Goal: Task Accomplishment & Management: Complete application form

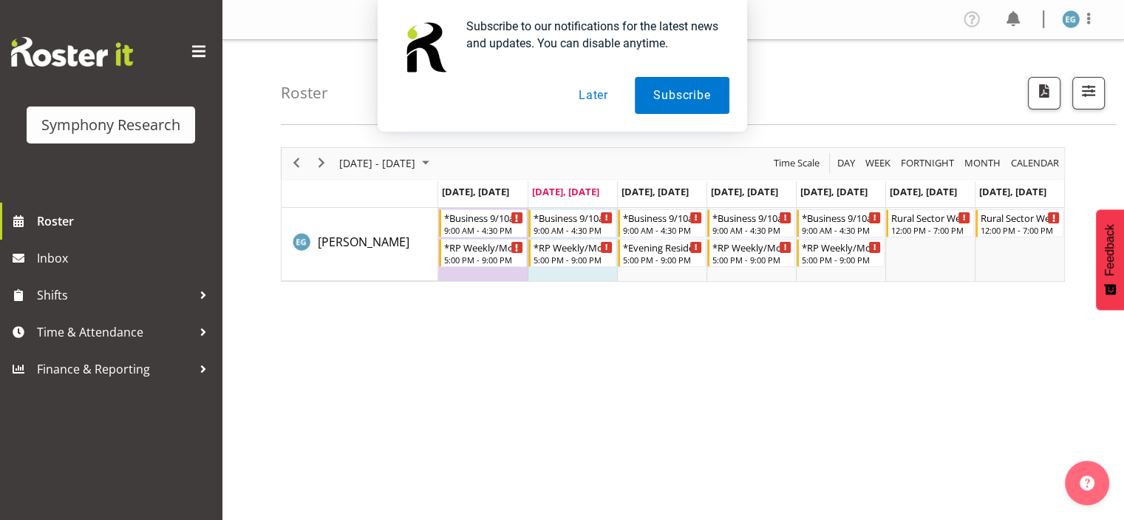
click at [593, 94] on button "Later" at bounding box center [593, 95] width 67 height 37
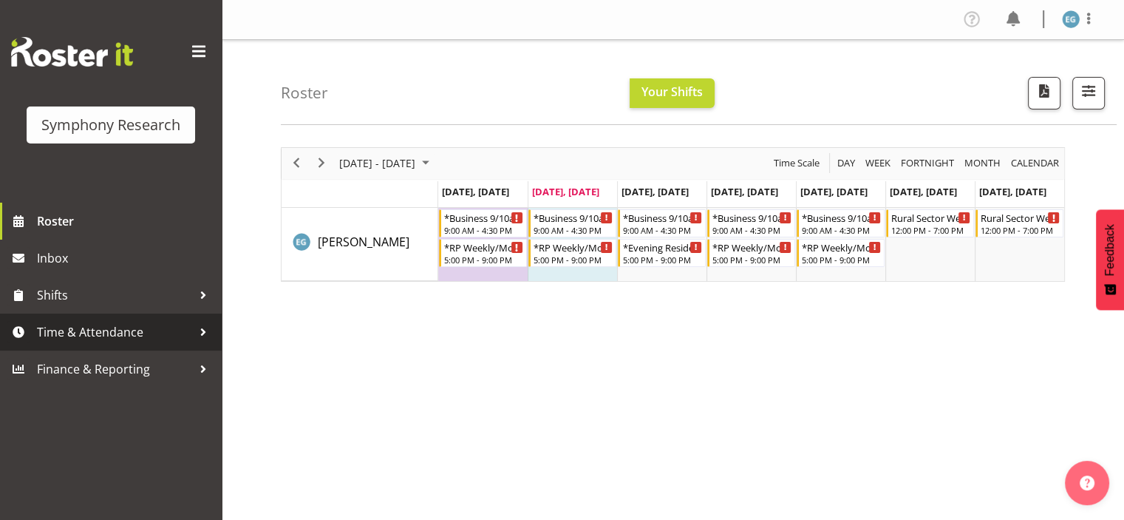
click at [73, 330] on span "Time & Attendance" at bounding box center [114, 332] width 155 height 22
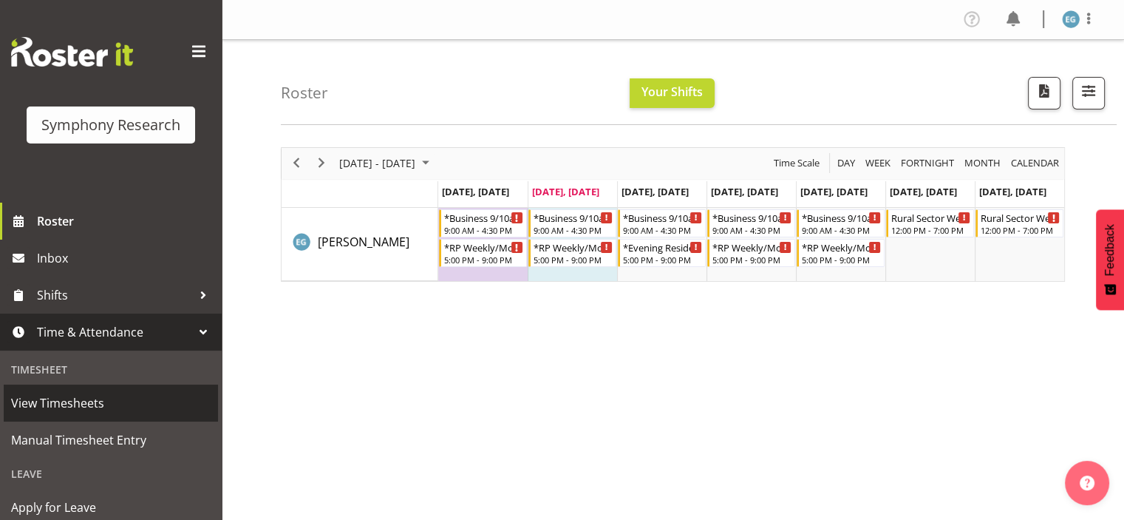
click at [84, 403] on span "View Timesheets" at bounding box center [111, 403] width 200 height 22
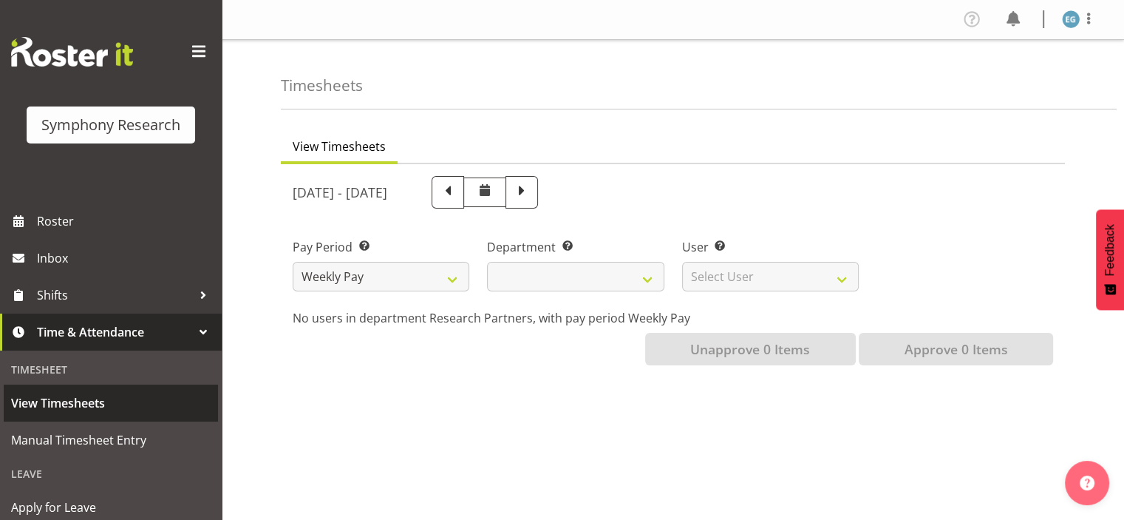
select select
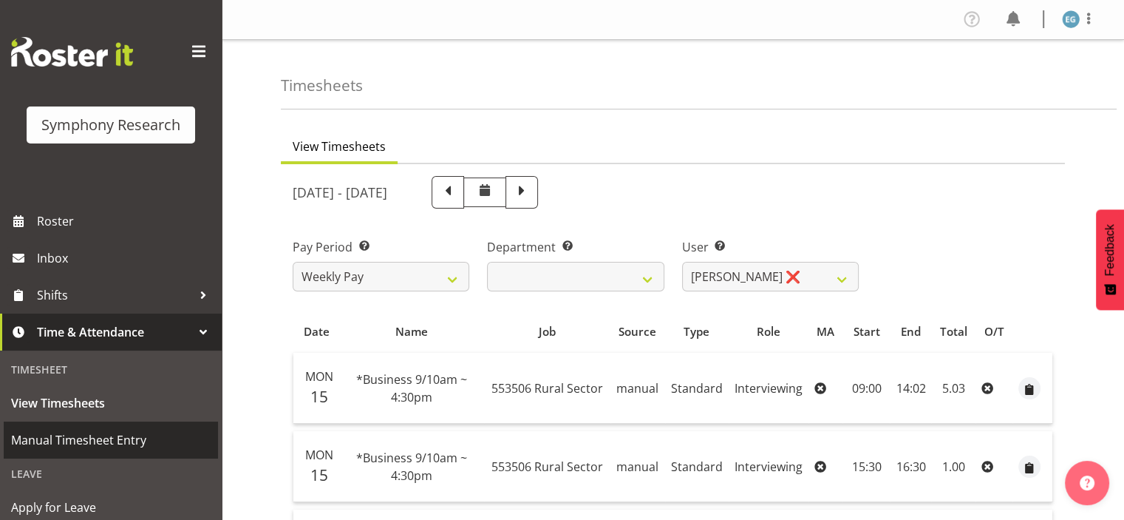
click at [92, 441] on span "Manual Timesheet Entry" at bounding box center [111, 440] width 200 height 22
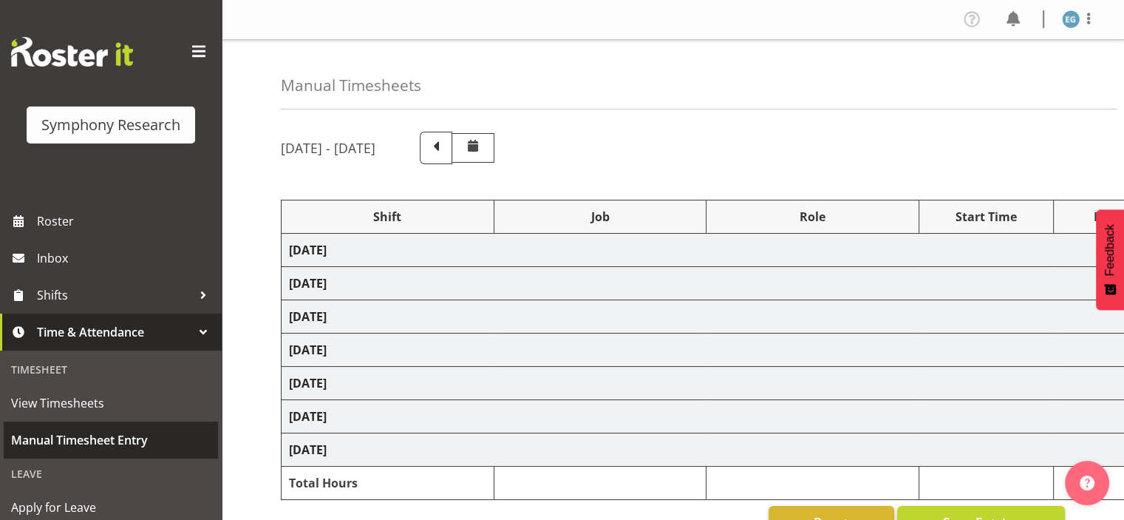
select select "26078"
select select "10587"
select select "26078"
select select "10587"
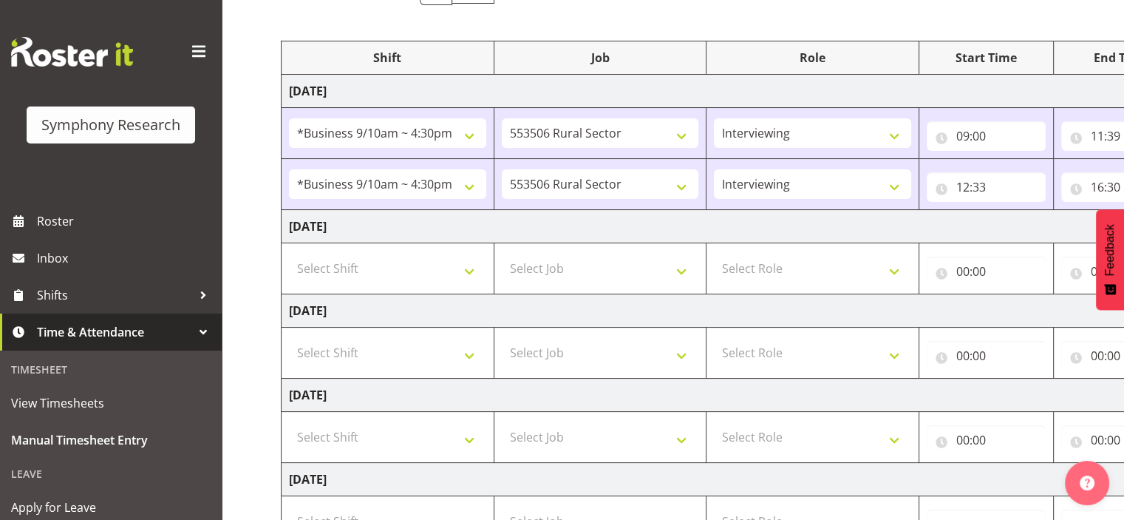
scroll to position [161, 0]
click at [466, 262] on select "Select Shift !!Weekend Residential (Roster IT Shift Label) *Business 9/10am ~ 4…" at bounding box center [387, 266] width 197 height 30
select select "26078"
click at [289, 251] on select "Select Shift !!Weekend Residential (Roster IT Shift Label) *Business 9/10am ~ 4…" at bounding box center [387, 266] width 197 height 30
click at [682, 263] on select "Select Job 550060 IF Admin 553492 World Poll Aus Wave 2 Main 2025 553493 World …" at bounding box center [600, 266] width 197 height 30
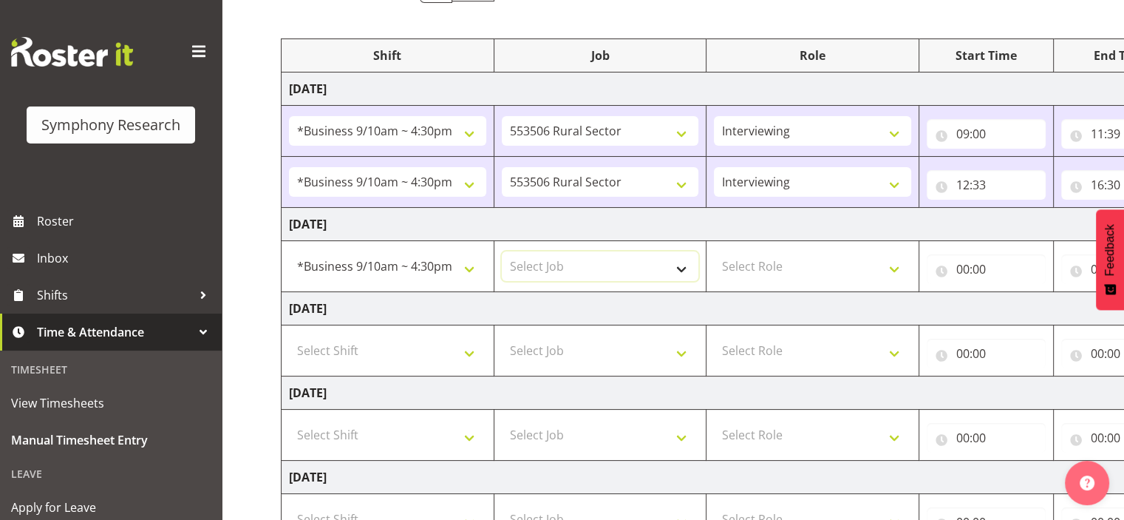
select select "10587"
click at [502, 251] on select "Select Job 550060 IF Admin 553492 World Poll Aus Wave 2 Main 2025 553493 World …" at bounding box center [600, 266] width 197 height 30
click at [893, 264] on select "Select Role Interviewing Briefing" at bounding box center [812, 266] width 197 height 30
select select "47"
click at [714, 251] on select "Select Role Interviewing Briefing" at bounding box center [812, 266] width 197 height 30
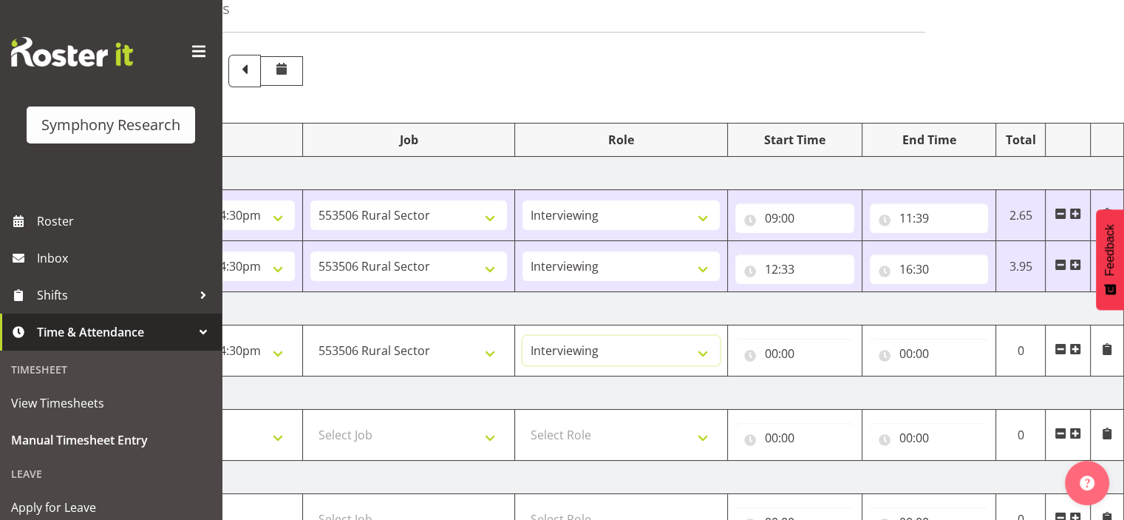
scroll to position [44, 0]
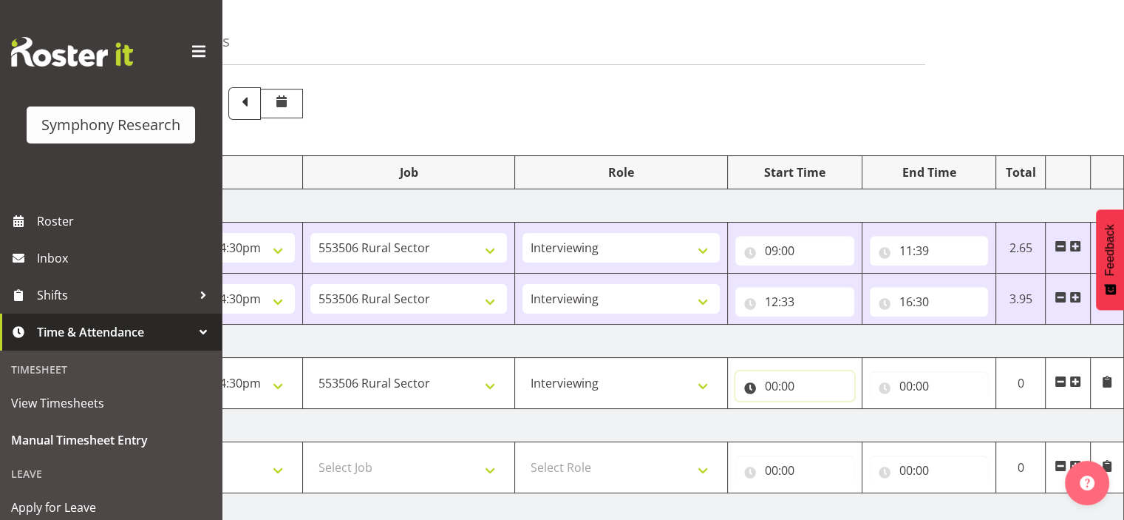
click at [771, 382] on input "00:00" at bounding box center [794, 386] width 119 height 30
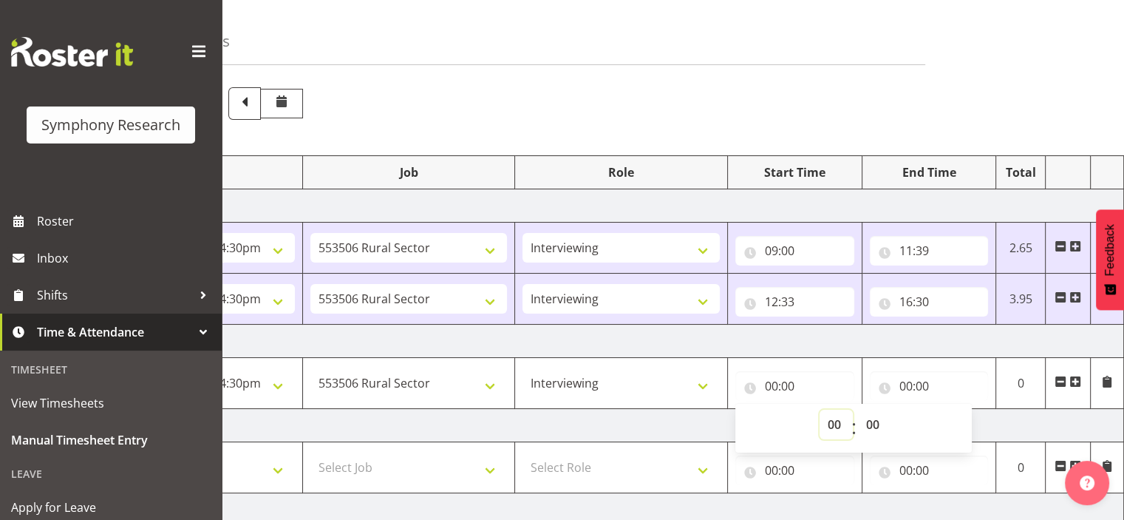
click at [832, 424] on select "00 01 02 03 04 05 06 07 08 09 10 11 12 13 14 15 16 17 18 19 20 21 22 23" at bounding box center [836, 425] width 33 height 30
select select "9"
click at [820, 410] on select "00 01 02 03 04 05 06 07 08 09 10 11 12 13 14 15 16 17 18 19 20 21 22 23" at bounding box center [836, 425] width 33 height 30
type input "09:00"
click at [928, 387] on input "00:00" at bounding box center [929, 386] width 119 height 30
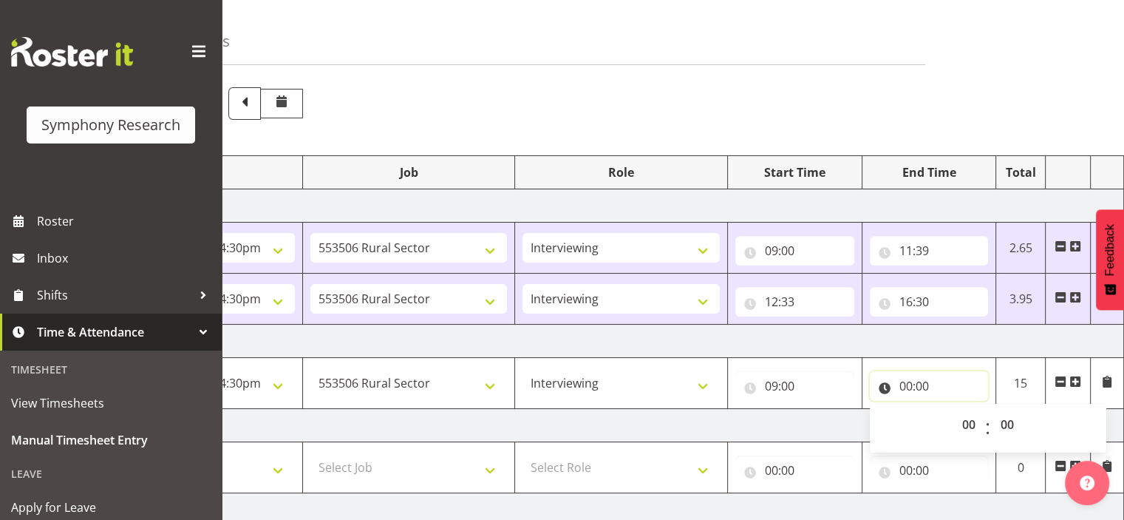
click at [917, 380] on input "00:00" at bounding box center [929, 386] width 119 height 30
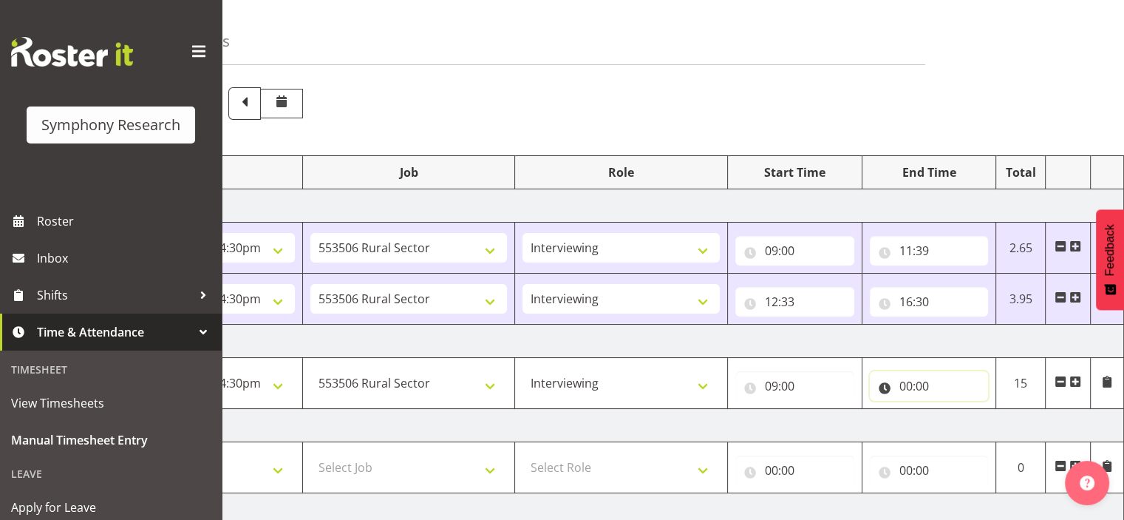
click at [912, 381] on input "00:00" at bounding box center [929, 386] width 119 height 30
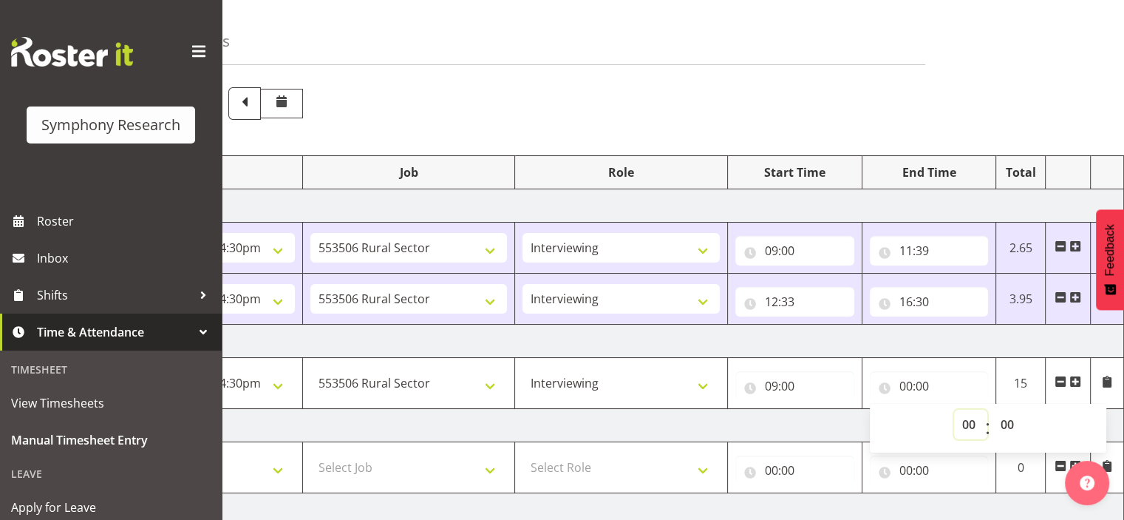
click at [969, 420] on select "00 01 02 03 04 05 06 07 08 09 10 11 12 13 14 15 16 17 18 19 20 21 22 23" at bounding box center [970, 425] width 33 height 30
select select "14"
click at [954, 410] on select "00 01 02 03 04 05 06 07 08 09 10 11 12 13 14 15 16 17 18 19 20 21 22 23" at bounding box center [970, 425] width 33 height 30
type input "14:00"
click at [1005, 422] on select "00 01 02 03 04 05 06 07 08 09 10 11 12 13 14 15 16 17 18 19 20 21 22 23 24 25 2…" at bounding box center [1009, 425] width 33 height 30
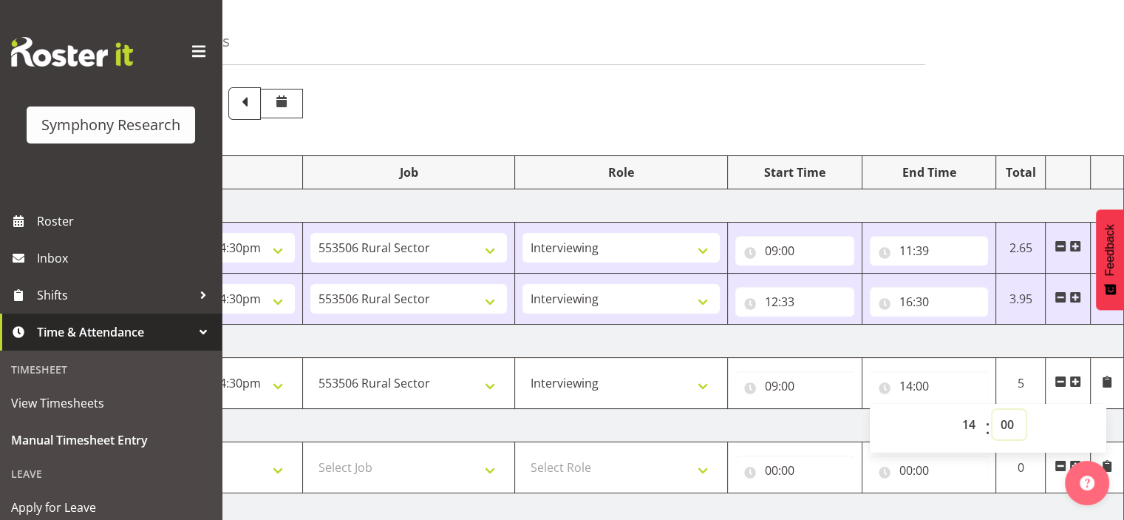
select select "52"
click at [993, 410] on select "00 01 02 03 04 05 06 07 08 09 10 11 12 13 14 15 16 17 18 19 20 21 22 23 24 25 2…" at bounding box center [1009, 425] width 33 height 30
type input "14:52"
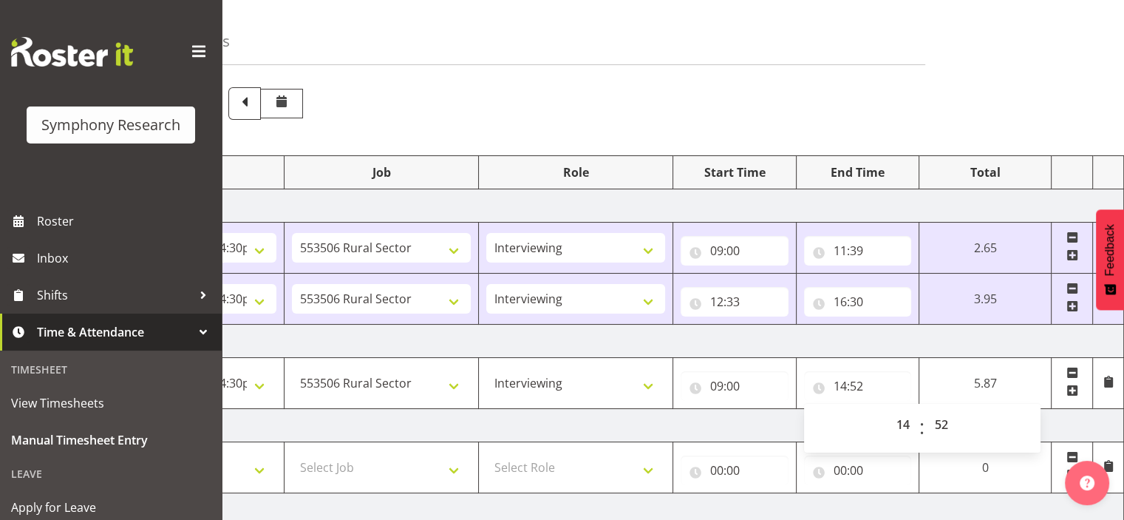
click at [1070, 386] on span at bounding box center [1073, 390] width 12 height 12
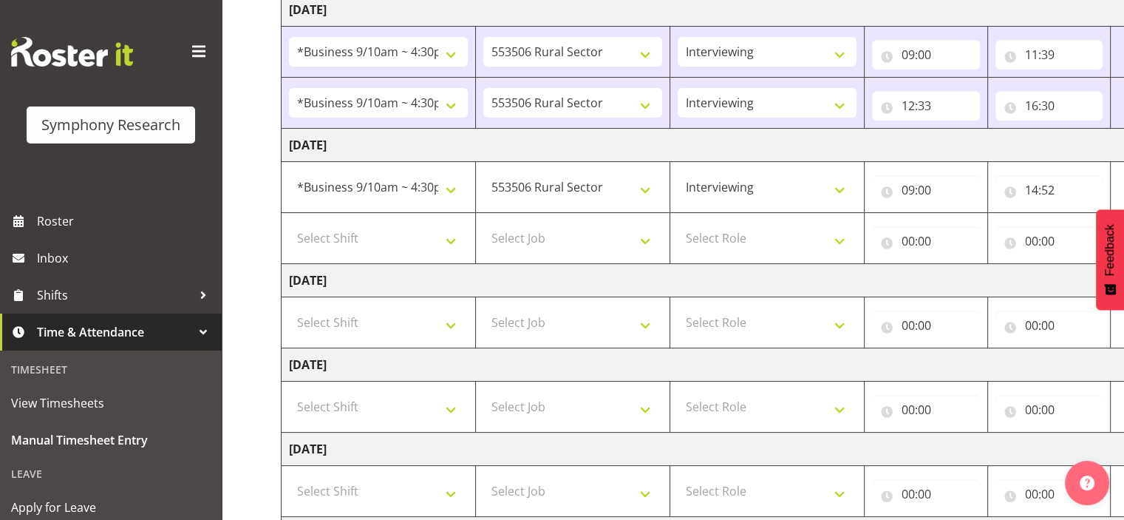
scroll to position [242, 0]
drag, startPoint x: 452, startPoint y: 237, endPoint x: 463, endPoint y: 234, distance: 11.3
click at [452, 237] on select "Select Shift !!Weekend Residential (Roster IT Shift Label) *Business 9/10am ~ 4…" at bounding box center [378, 237] width 179 height 30
select select "26078"
click at [289, 222] on select "Select Shift !!Weekend Residential (Roster IT Shift Label) *Business 9/10am ~ 4…" at bounding box center [378, 237] width 179 height 30
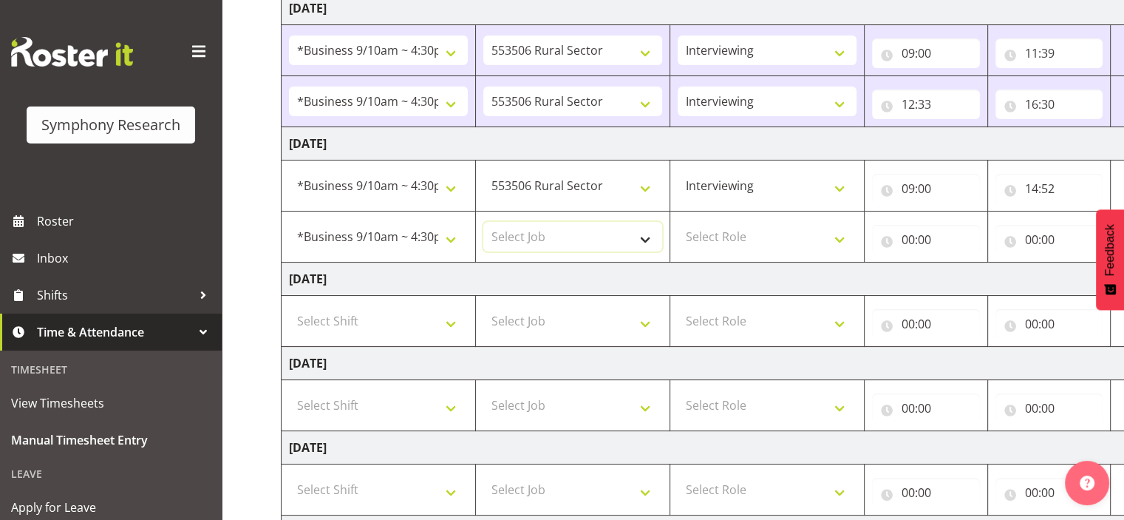
click at [645, 236] on select "Select Job 550060 IF Admin 553492 World Poll Aus Wave 2 Main 2025 553493 World …" at bounding box center [572, 237] width 179 height 30
select select "10587"
click at [483, 222] on select "Select Job 550060 IF Admin 553492 World Poll Aus Wave 2 Main 2025 553493 World …" at bounding box center [572, 237] width 179 height 30
click at [840, 234] on select "Select Role Interviewing Briefing" at bounding box center [767, 237] width 179 height 30
select select "47"
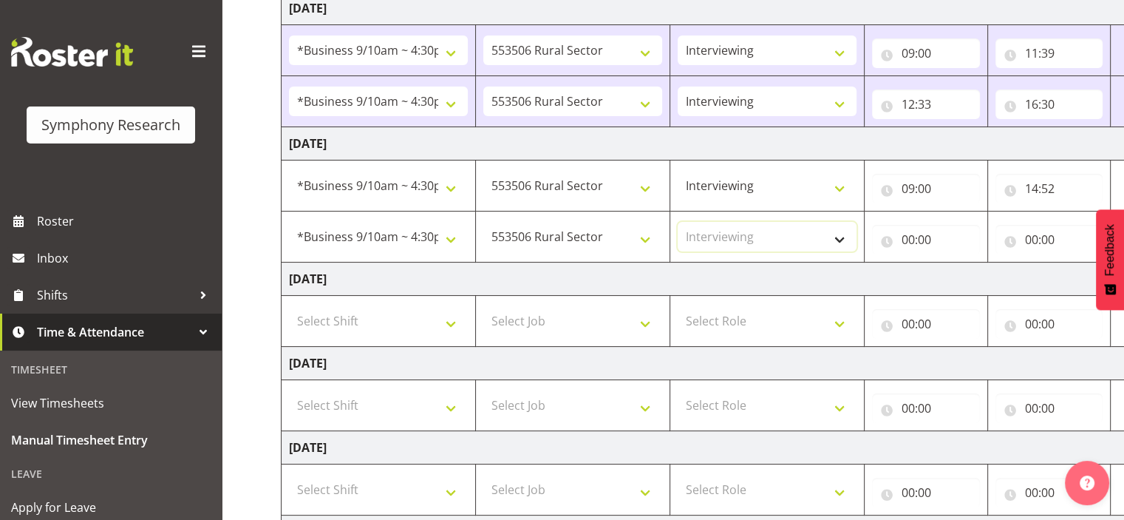
click at [678, 222] on select "Select Role Interviewing Briefing" at bounding box center [767, 237] width 179 height 30
click at [919, 238] on input "00:00" at bounding box center [926, 240] width 108 height 30
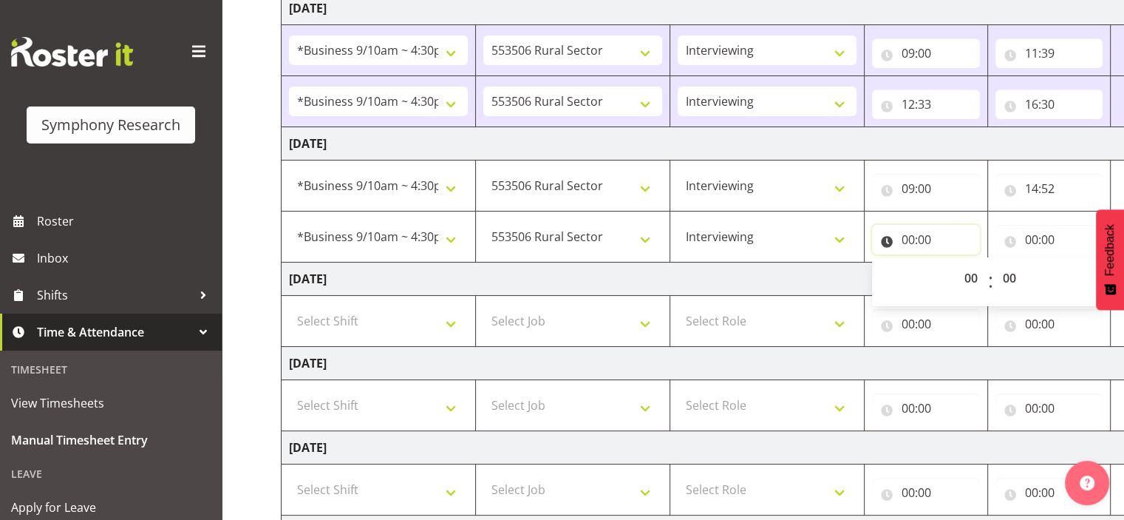
click at [908, 235] on input "00:00" at bounding box center [926, 240] width 108 height 30
click at [922, 236] on input "00:00" at bounding box center [926, 240] width 108 height 30
click at [969, 274] on select "00 01 02 03 04 05 06 07 08 09 10 11 12 13 14 15 16 17 18 19 20 21 22 23" at bounding box center [973, 278] width 33 height 30
select select "15"
click at [990, 263] on select "00 01 02 03 04 05 06 07 08 09 10 11 12 13 14 15 16 17 18 19 20 21 22 23" at bounding box center [973, 278] width 33 height 30
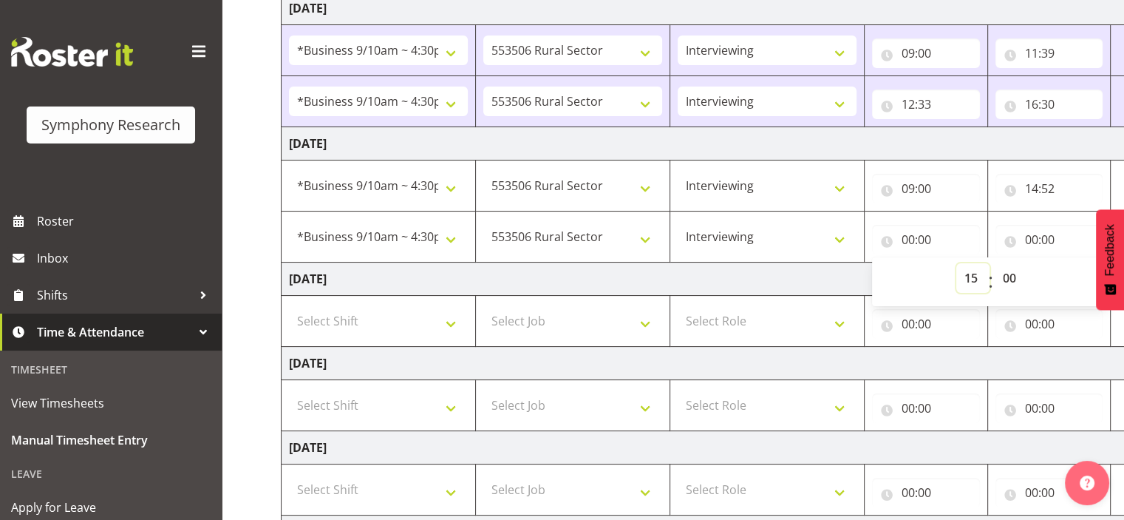
type input "15:00"
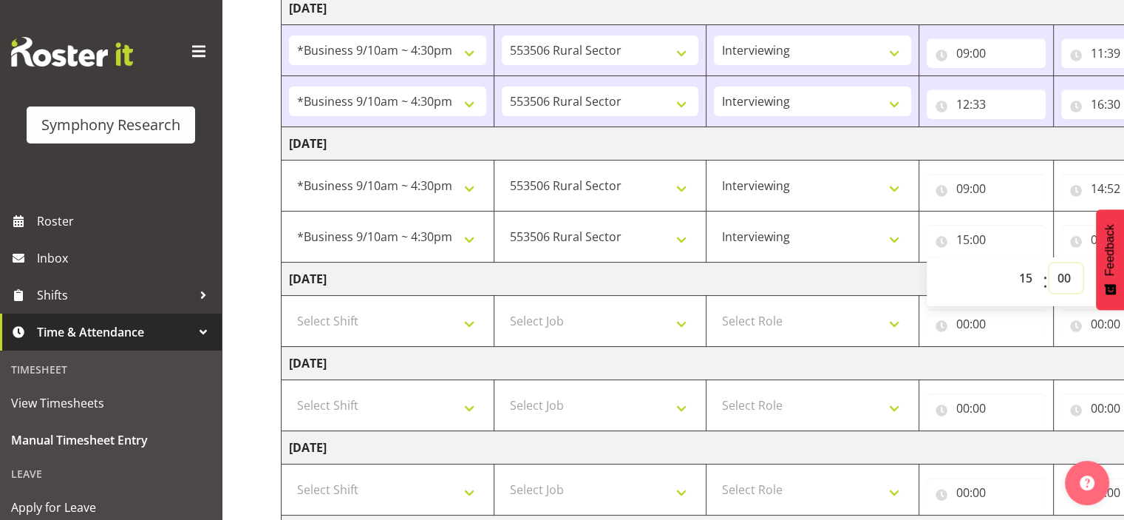
click at [1064, 274] on select "00 01 02 03 04 05 06 07 08 09 10 11 12 13 14 15 16 17 18 19 20 21 22 23 24 25 2…" at bounding box center [1066, 278] width 33 height 30
click at [1061, 275] on select "00 01 02 03 04 05 06 07 08 09 10 11 12 13 14 15 16 17 18 19 20 21 22 23 24 25 2…" at bounding box center [1066, 278] width 33 height 30
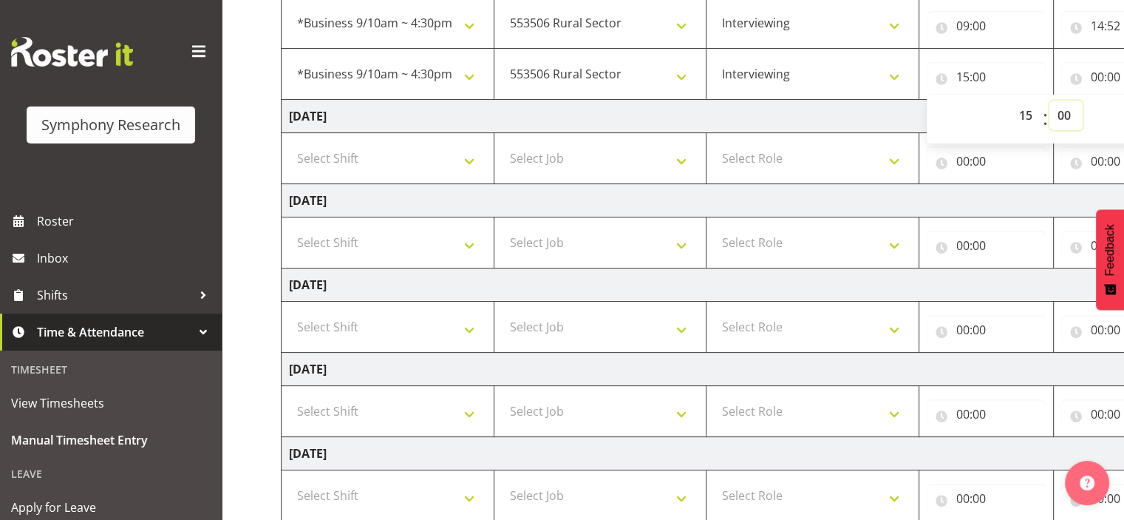
scroll to position [407, 0]
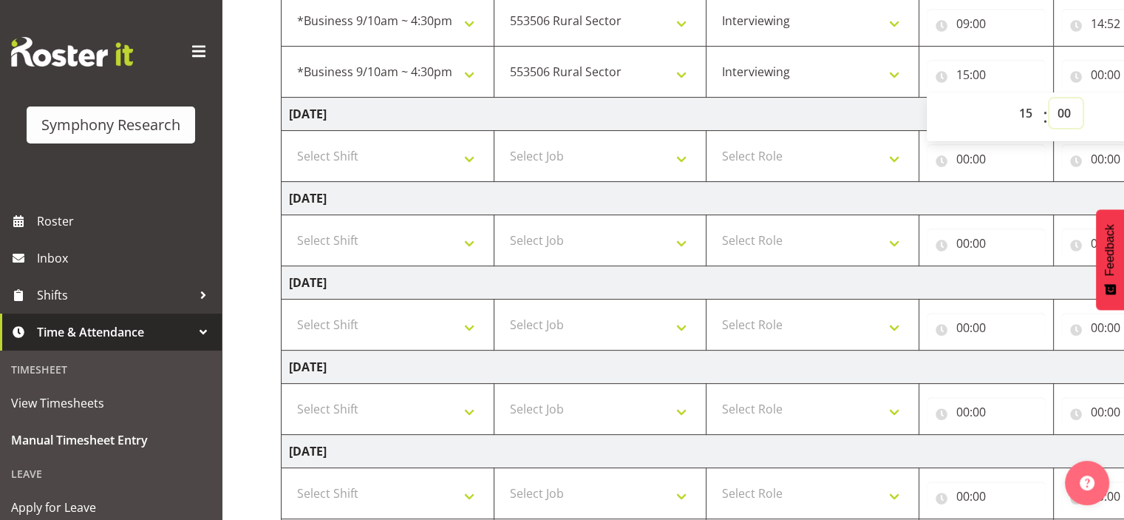
click at [1061, 110] on select "00 01 02 03 04 05 06 07 08 09 10 11 12 13 14 15 16 17 18 19 20 21 22 23 24 25 2…" at bounding box center [1066, 113] width 33 height 30
select select "26"
click at [1050, 98] on select "00 01 02 03 04 05 06 07 08 09 10 11 12 13 14 15 16 17 18 19 20 21 22 23 24 25 2…" at bounding box center [1066, 113] width 33 height 30
type input "15:26"
click at [976, 114] on div "00 01 02 03 04 05 06 07 08 09 10 11 12 13 14 15 16 17 18 19 20 21 22 23 : 00 01…" at bounding box center [1045, 116] width 237 height 37
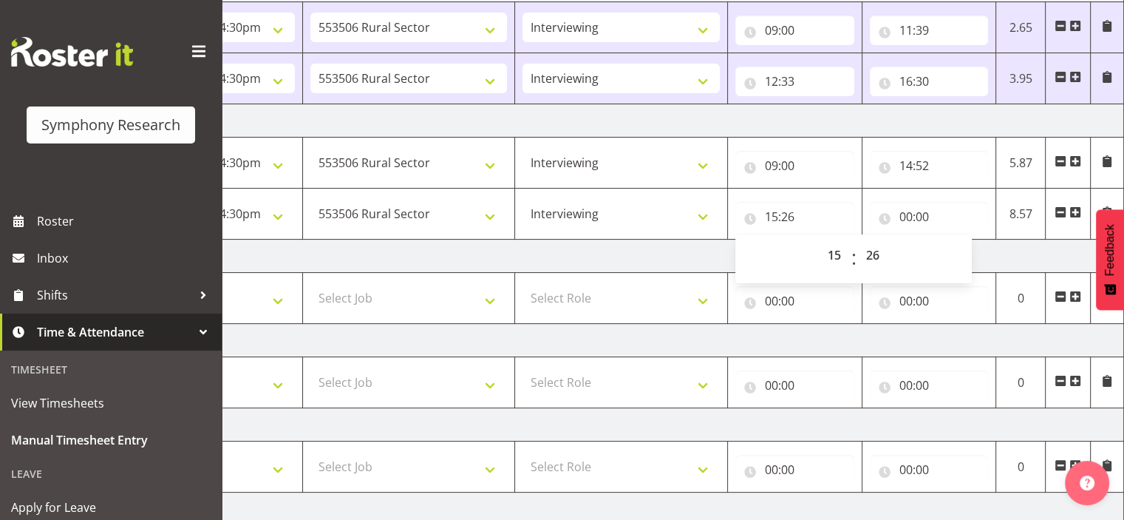
scroll to position [257, 0]
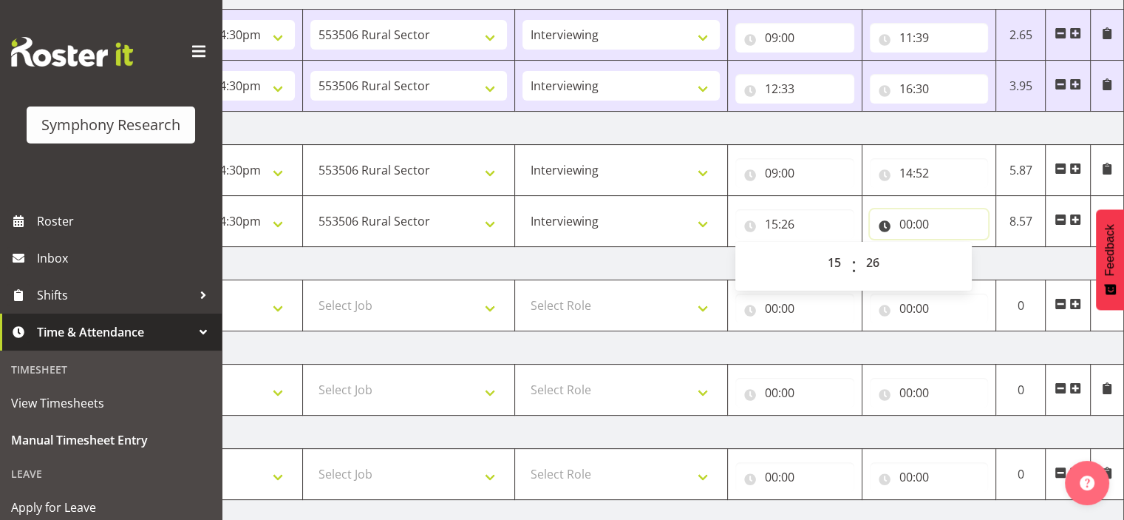
click at [918, 225] on input "00:00" at bounding box center [929, 224] width 119 height 30
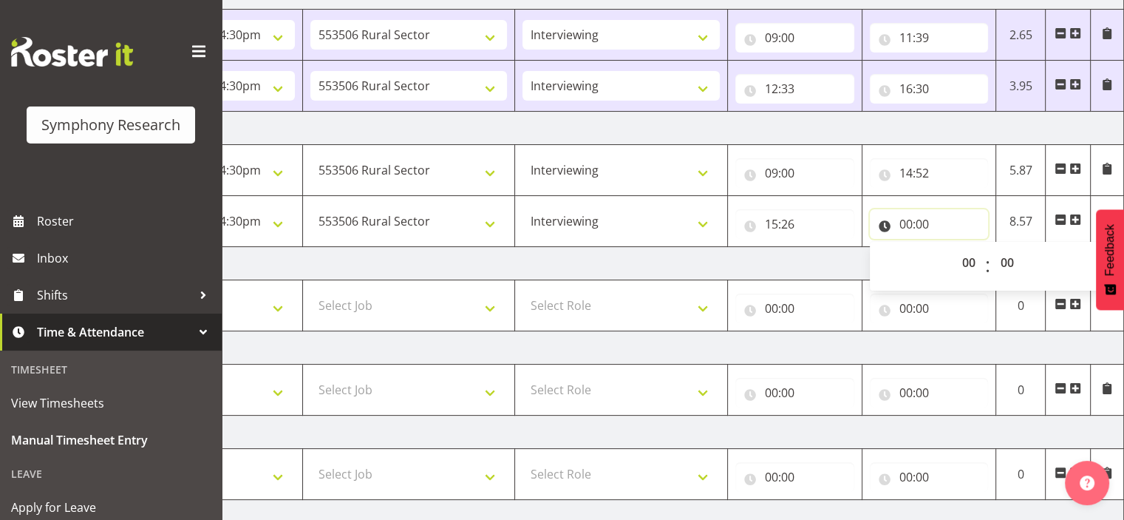
click at [906, 221] on input "00:00" at bounding box center [929, 224] width 119 height 30
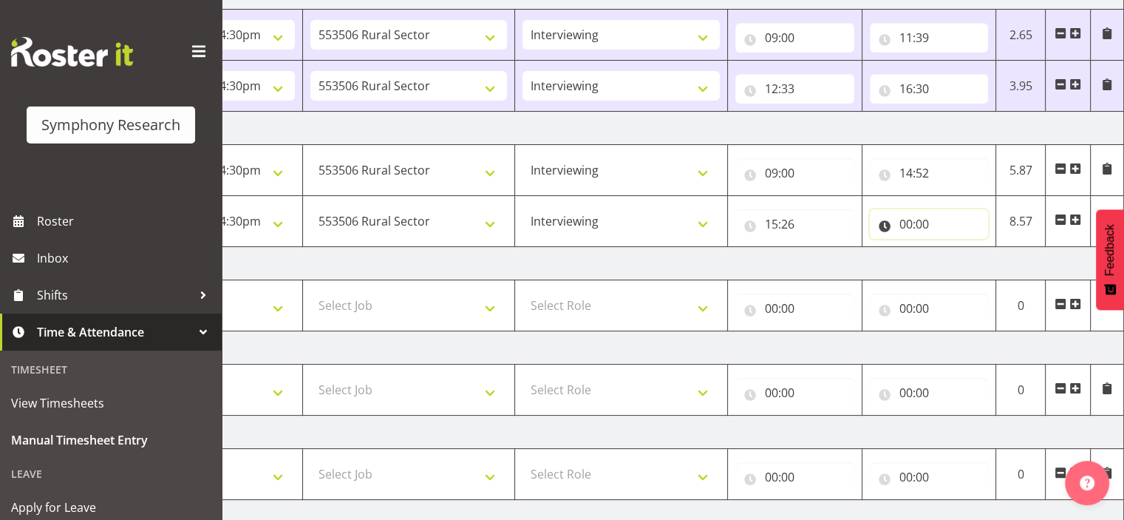
click at [921, 218] on input "00:00" at bounding box center [929, 224] width 119 height 30
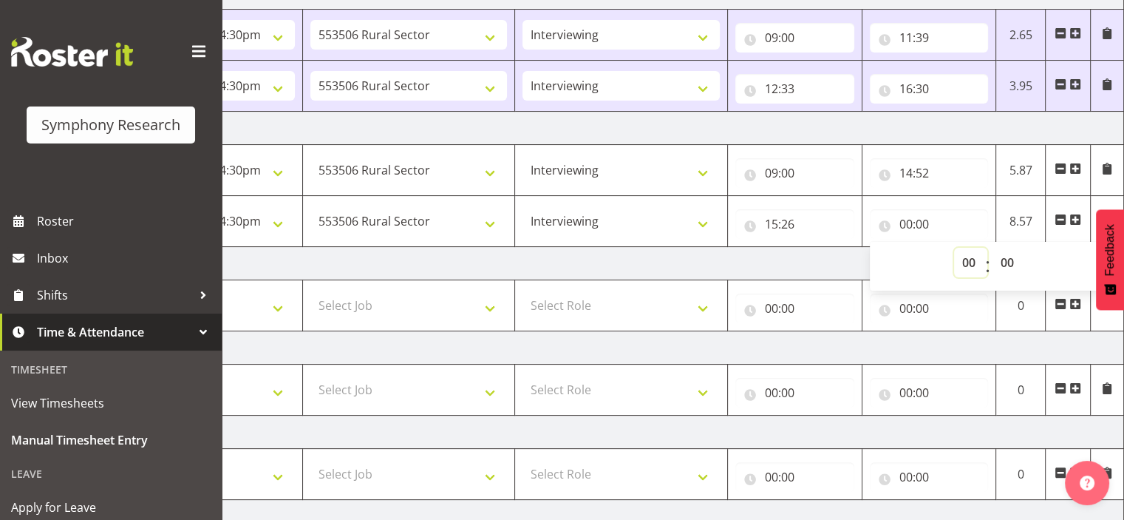
click at [971, 259] on select "00 01 02 03 04 05 06 07 08 09 10 11 12 13 14 15 16 17 18 19 20 21 22 23" at bounding box center [970, 263] width 33 height 30
select select "16"
click at [954, 248] on select "00 01 02 03 04 05 06 07 08 09 10 11 12 13 14 15 16 17 18 19 20 21 22 23" at bounding box center [970, 263] width 33 height 30
type input "16:00"
click at [1004, 258] on select "00 01 02 03 04 05 06 07 08 09 10 11 12 13 14 15 16 17 18 19 20 21 22 23 24 25 2…" at bounding box center [1009, 263] width 33 height 30
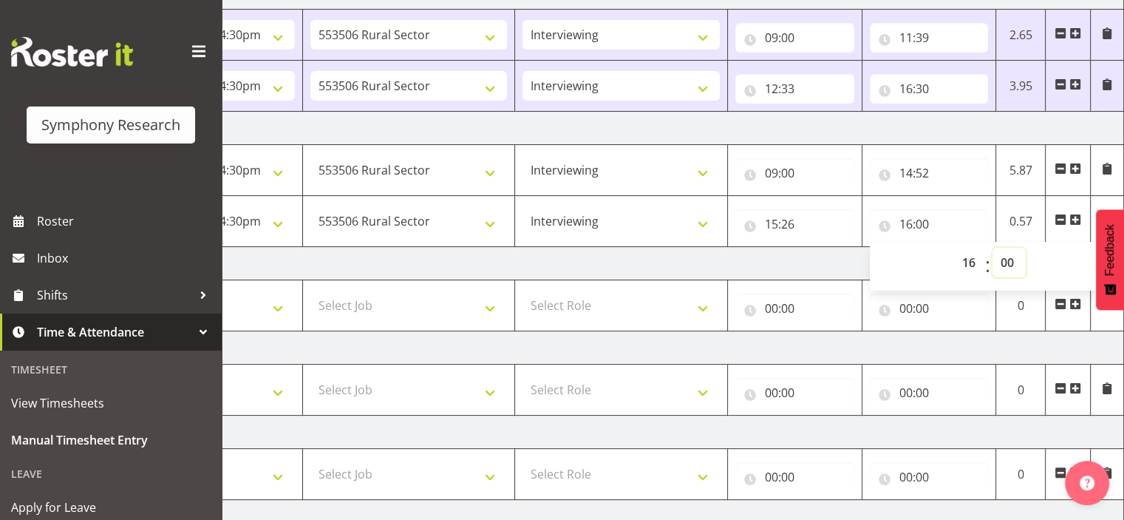
select select "30"
click at [993, 248] on select "00 01 02 03 04 05 06 07 08 09 10 11 12 13 14 15 16 17 18 19 20 21 22 23 24 25 2…" at bounding box center [1009, 263] width 33 height 30
type input "16:30"
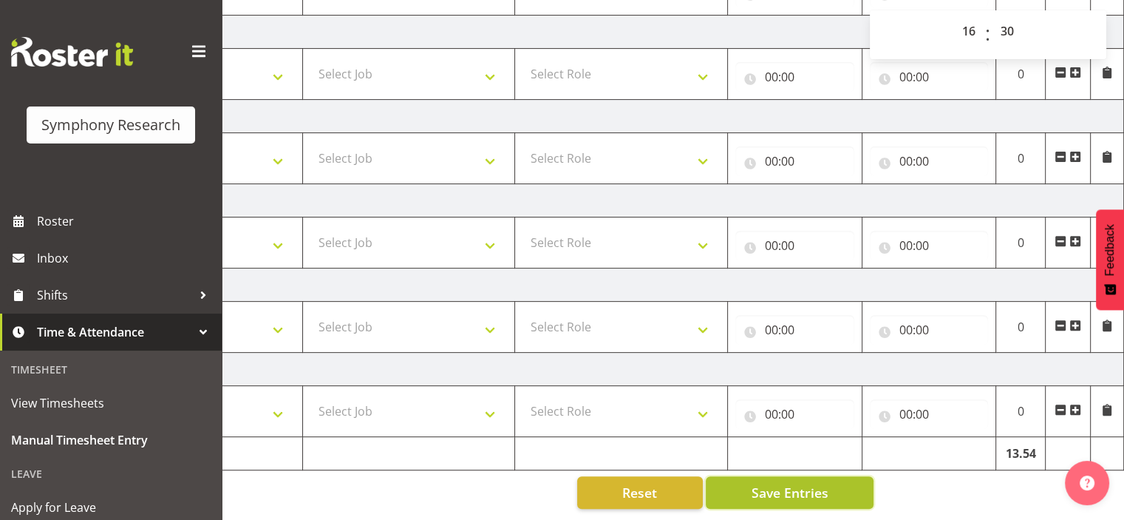
click at [796, 483] on span "Save Entries" at bounding box center [789, 492] width 77 height 19
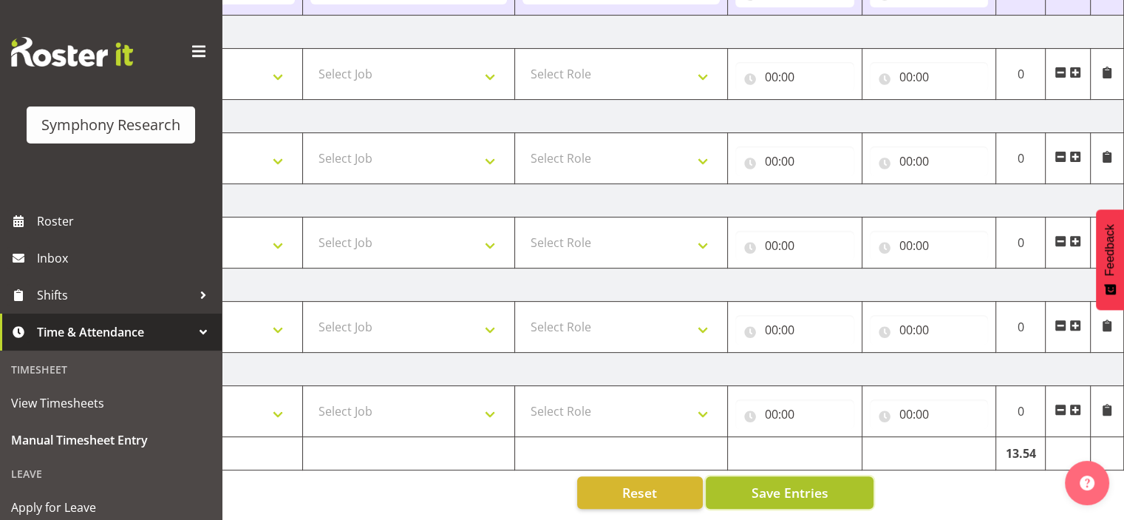
click at [784, 483] on span "Save Entries" at bounding box center [789, 492] width 77 height 19
click at [789, 483] on span "Save Entries" at bounding box center [789, 492] width 77 height 19
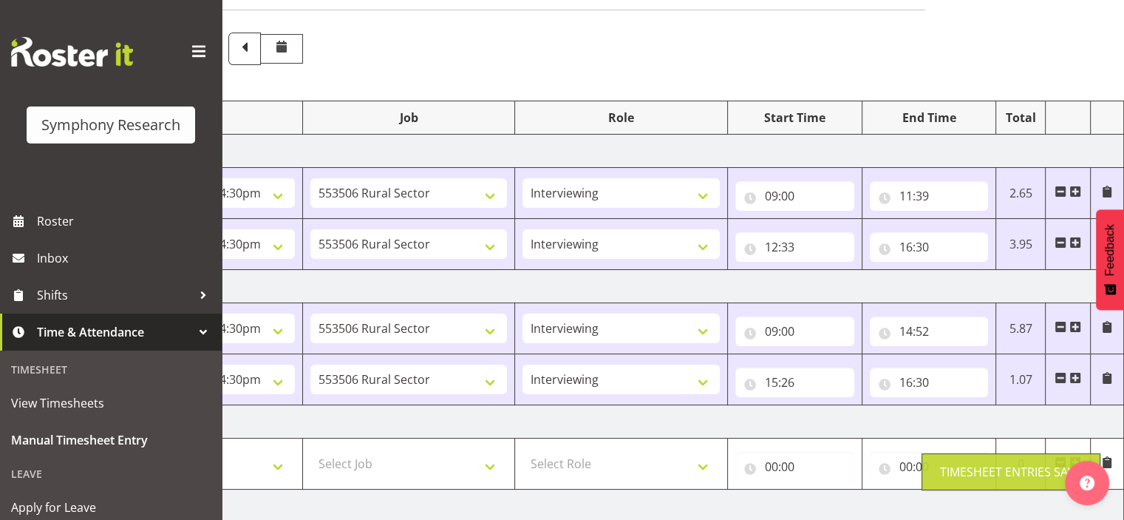
scroll to position [0, 0]
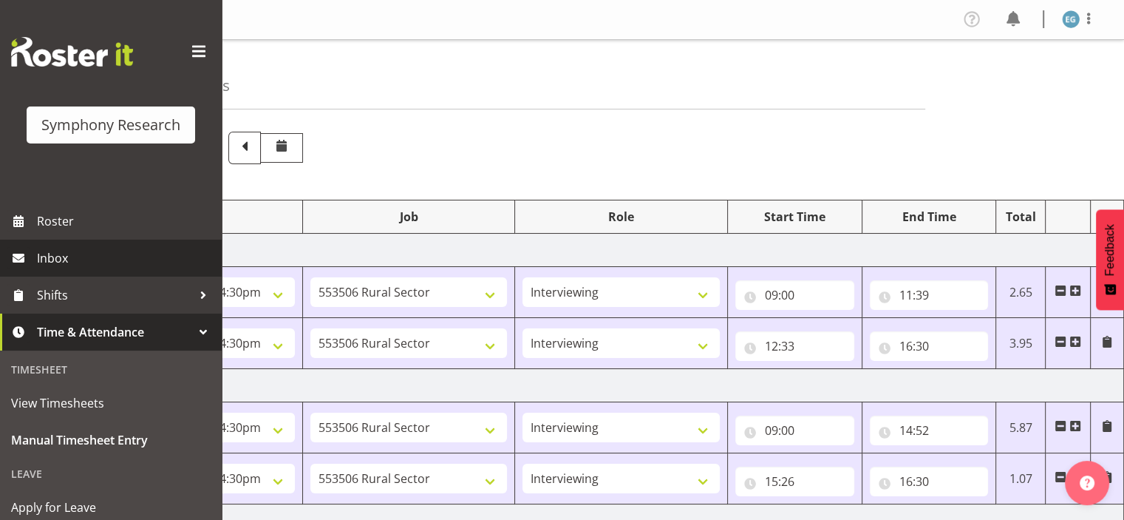
click at [50, 257] on span "Inbox" at bounding box center [125, 258] width 177 height 22
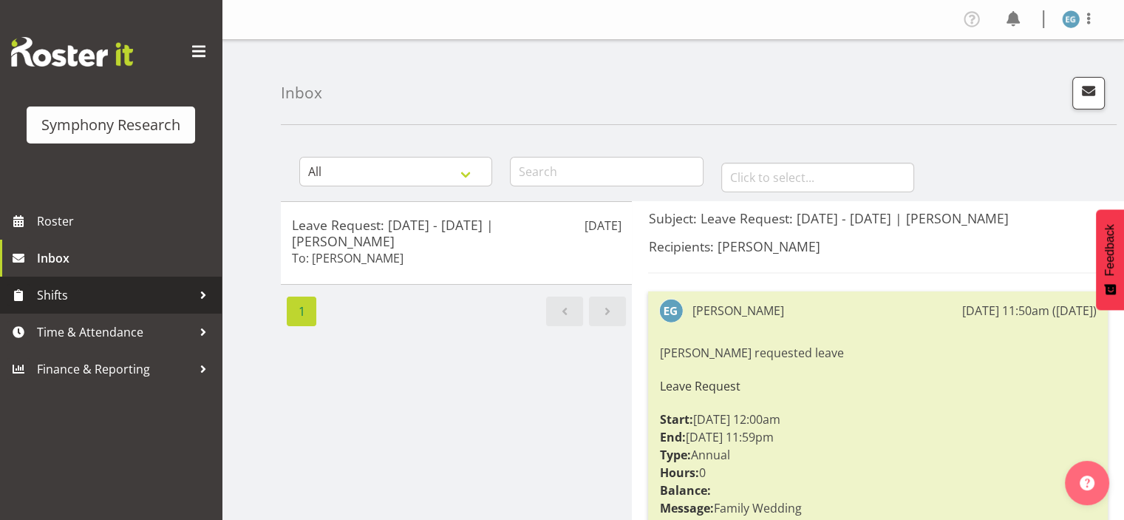
click at [50, 293] on span "Shifts" at bounding box center [114, 295] width 155 height 22
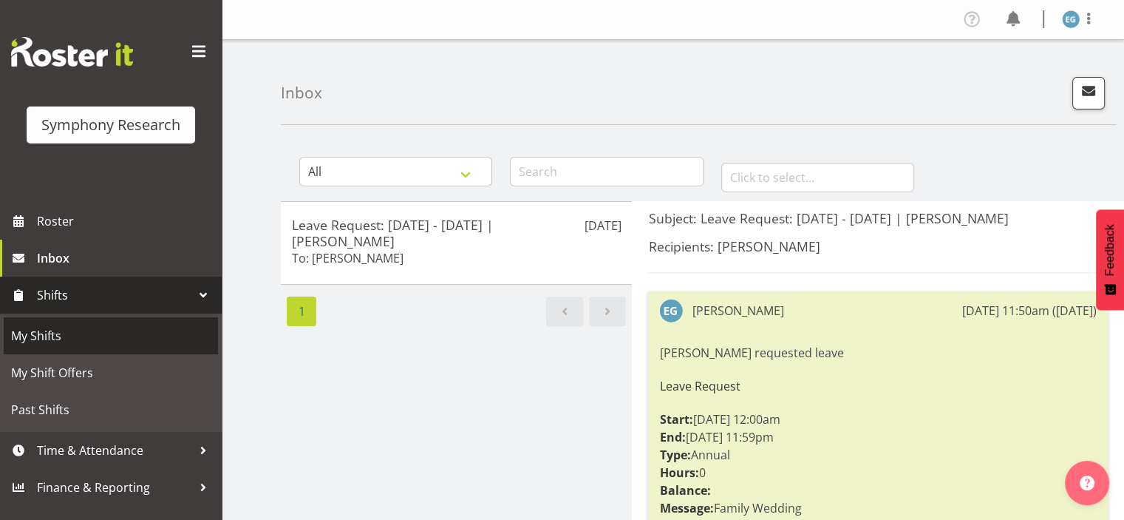
click at [41, 335] on span "My Shifts" at bounding box center [111, 336] width 200 height 22
